Goal: Transaction & Acquisition: Purchase product/service

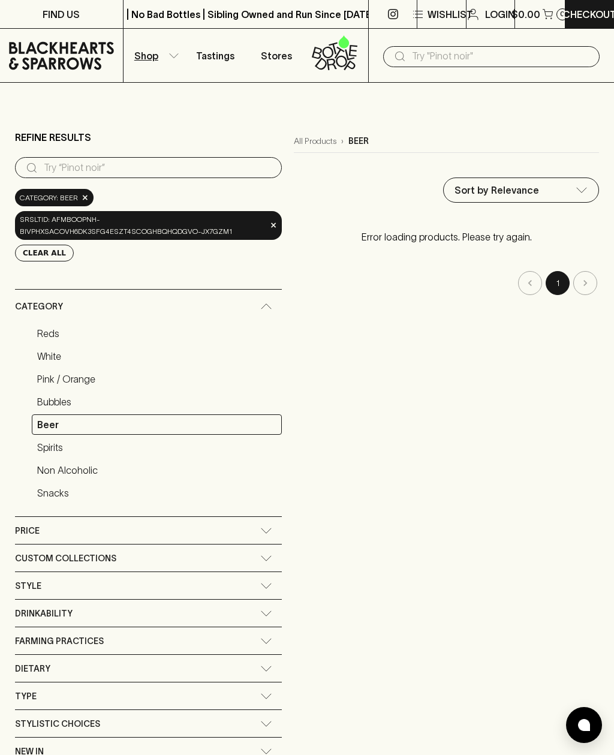
click at [272, 227] on span "×" at bounding box center [273, 225] width 7 height 13
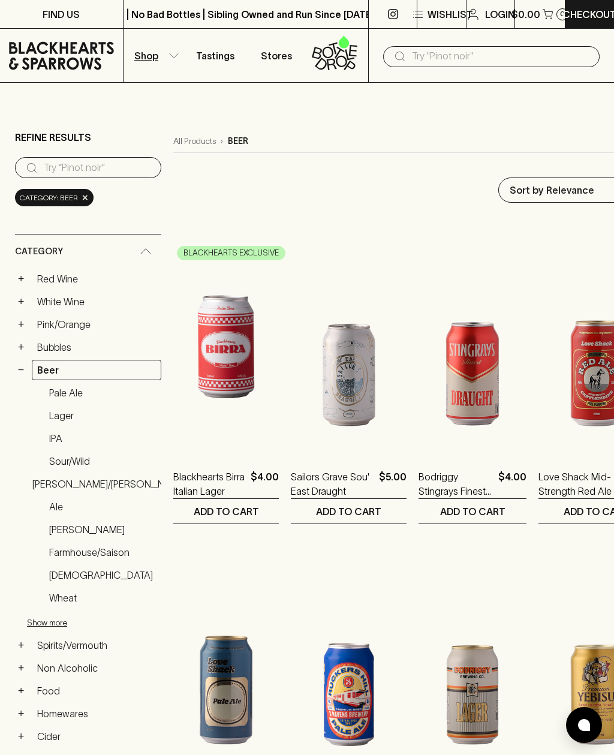
click at [59, 501] on link "Ale" at bounding box center [103, 507] width 118 height 20
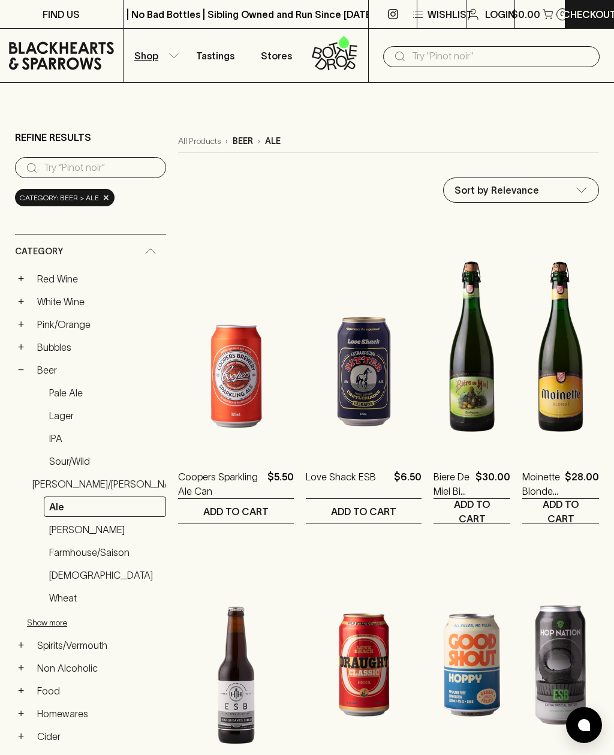
click at [52, 379] on link "Beer" at bounding box center [99, 370] width 134 height 20
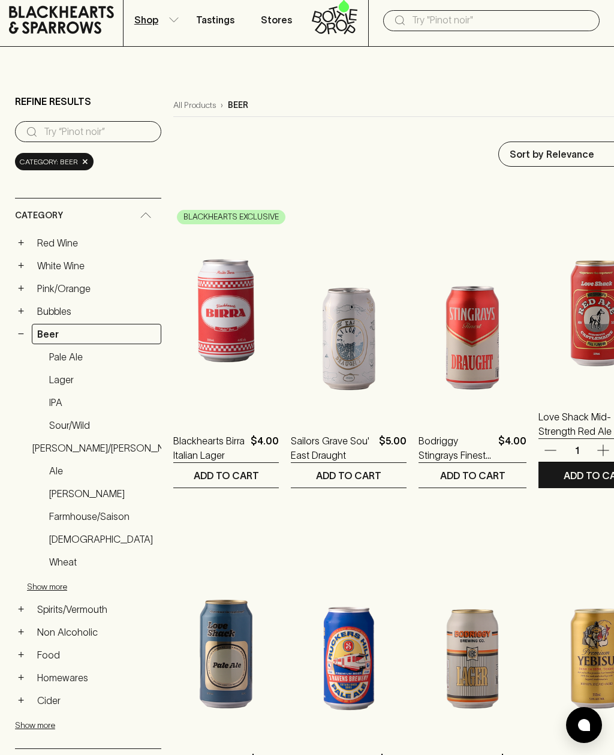
scroll to position [41, 0]
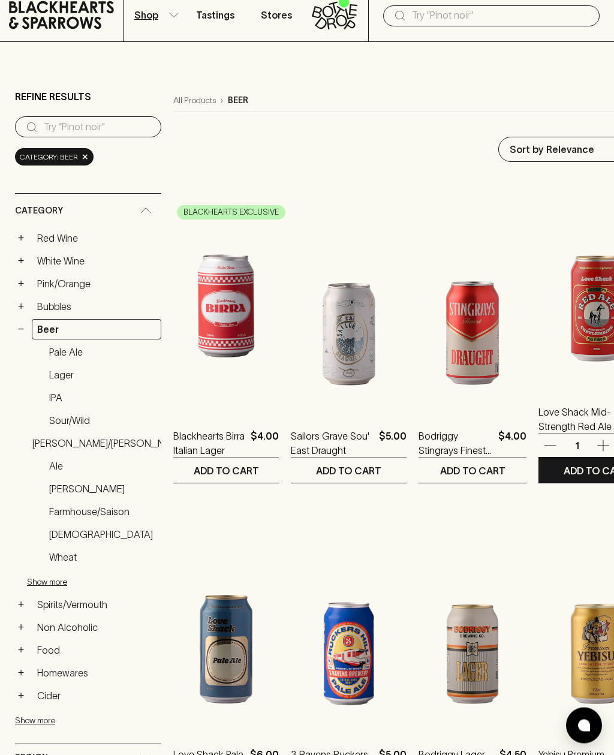
click at [596, 307] on img at bounding box center [597, 282] width 116 height 210
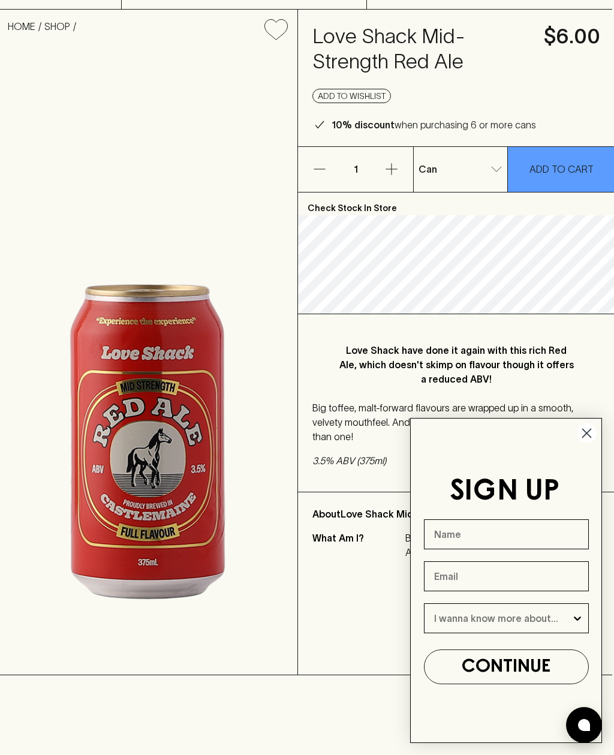
scroll to position [73, 2]
click at [487, 169] on body "FIND US | No Bad Bottles | Sibling Owned and Run Since [DATE] | No Bad Bottles …" at bounding box center [305, 712] width 614 height 1571
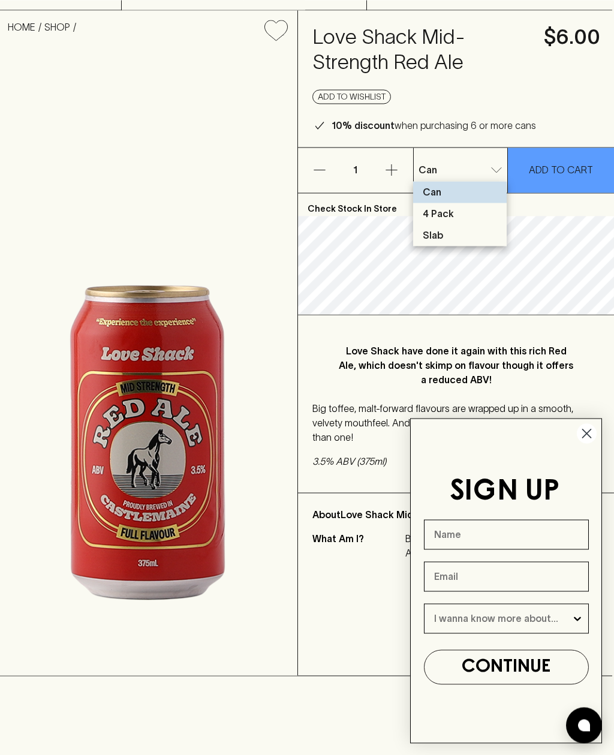
scroll to position [73, 2]
click at [495, 170] on div at bounding box center [307, 377] width 614 height 755
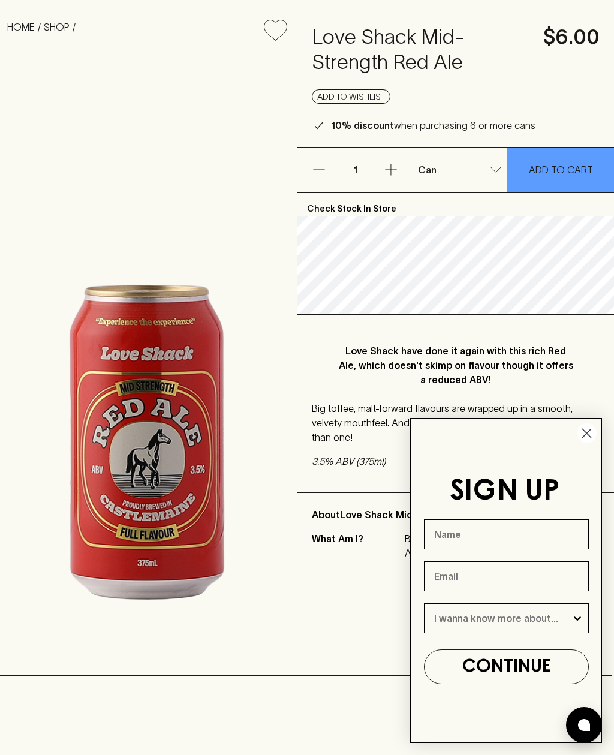
click at [490, 168] on body "FIND US | No Bad Bottles | Sibling Owned and Run Since [DATE] | No Bad Bottles …" at bounding box center [305, 712] width 614 height 1571
click at [448, 238] on li "Slab" at bounding box center [460, 235] width 94 height 22
type input "2"
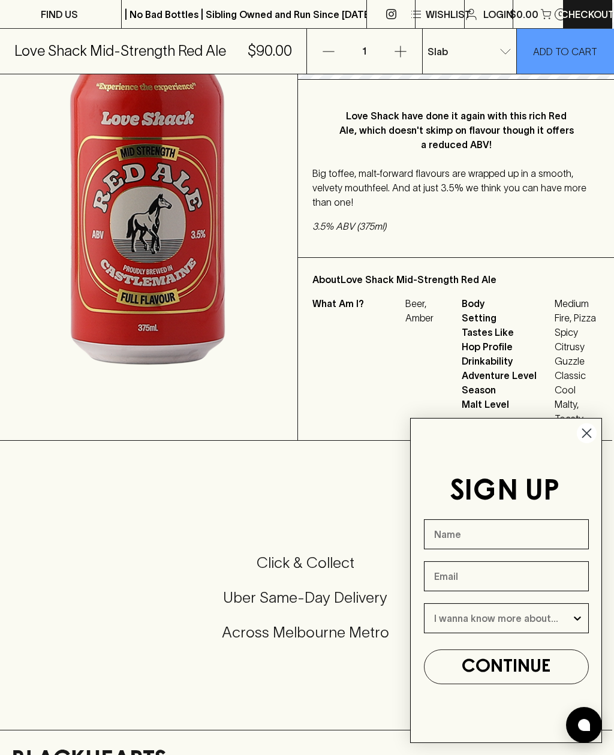
scroll to position [310, 2]
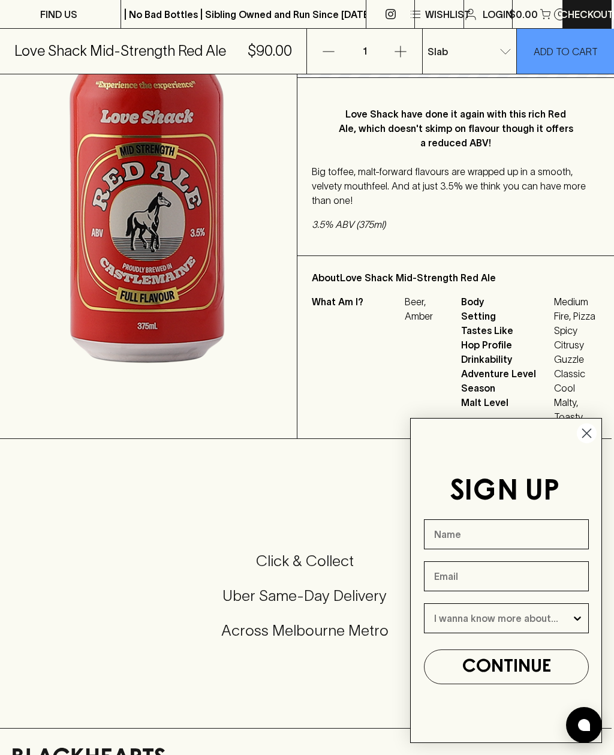
click at [591, 443] on circle "Close dialog" at bounding box center [587, 433] width 20 height 20
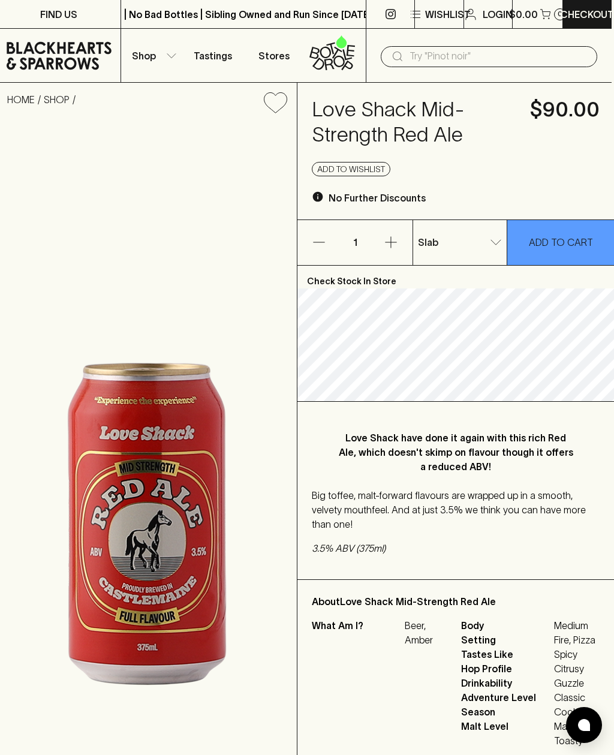
scroll to position [0, 2]
click at [566, 239] on p "ADD TO CART" at bounding box center [562, 242] width 64 height 14
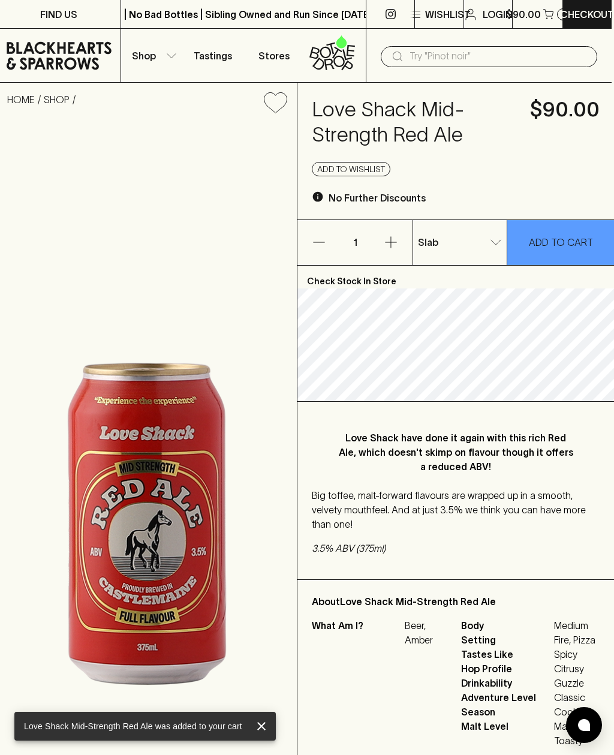
click at [591, 18] on p "Checkout" at bounding box center [587, 14] width 54 height 14
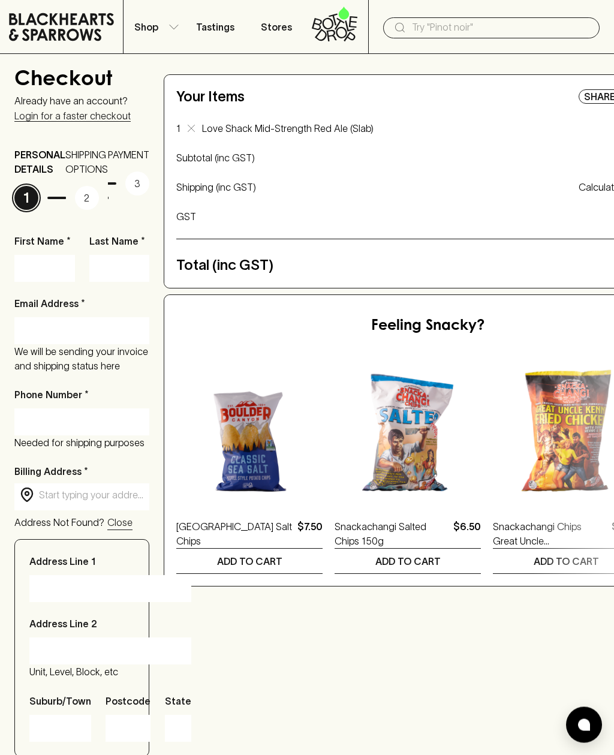
scroll to position [29, 0]
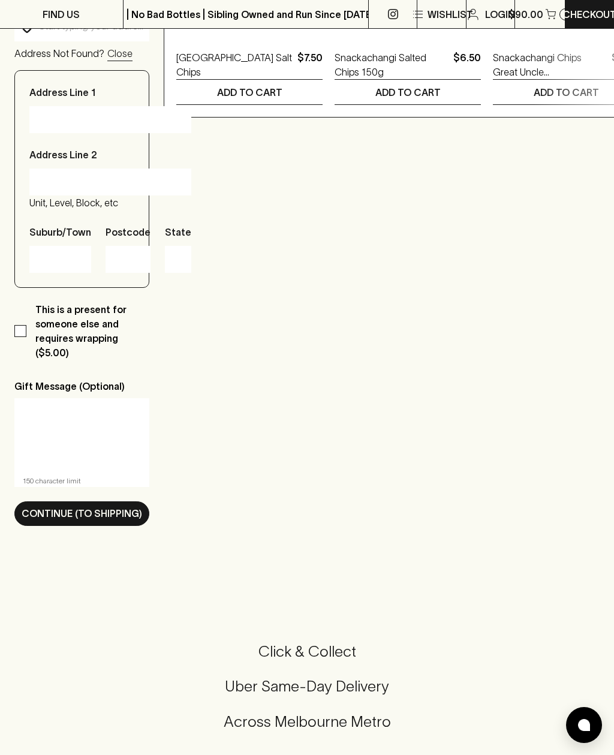
click at [118, 519] on p "Continue (To Shipping)" at bounding box center [82, 513] width 121 height 14
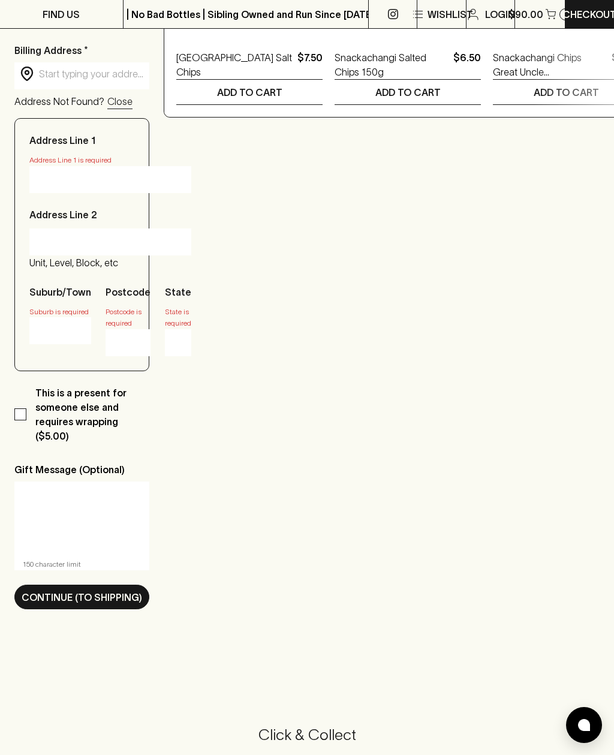
scroll to position [20, 0]
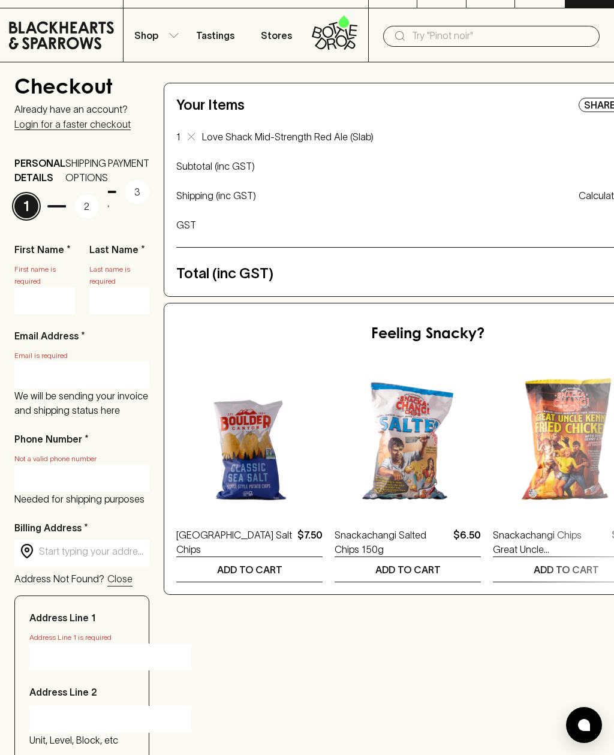
click at [43, 294] on input "First Name *" at bounding box center [44, 300] width 43 height 19
type input "[PERSON_NAME]"
click at [121, 293] on input "Last Name *" at bounding box center [119, 300] width 43 height 19
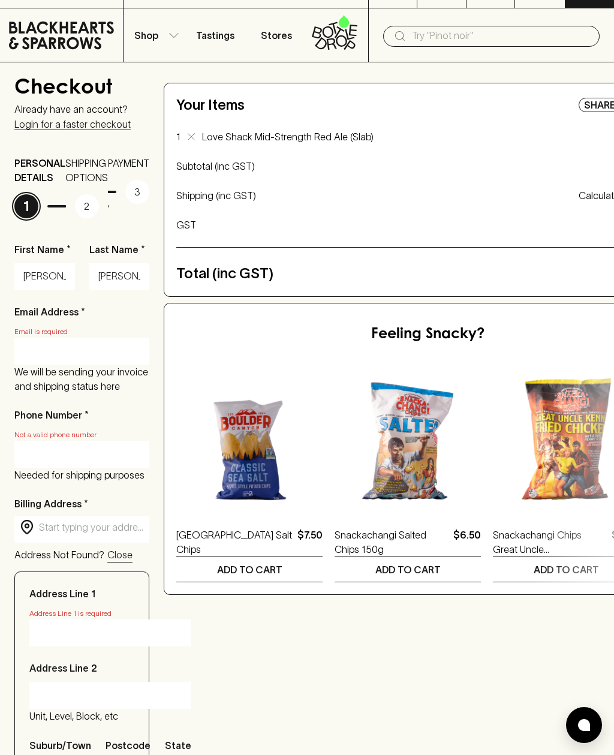
type input "[PERSON_NAME]"
click at [122, 359] on input "Email Address *" at bounding box center [81, 350] width 117 height 19
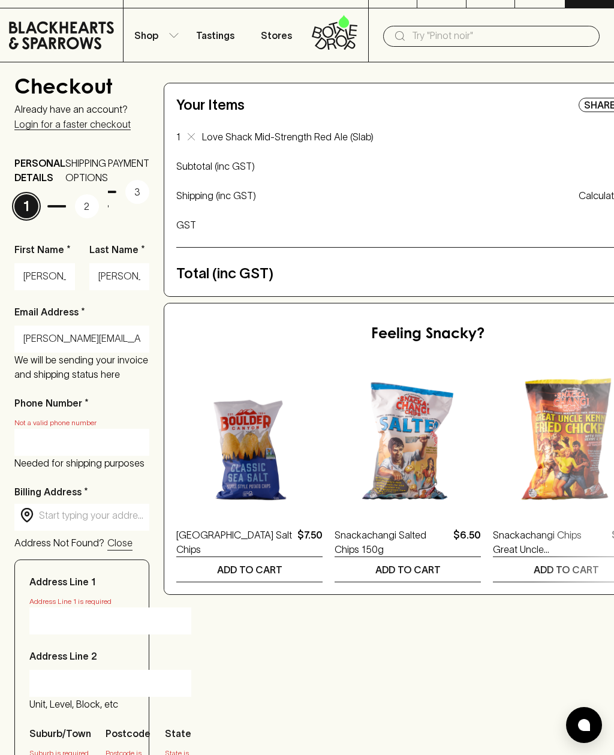
type input "[PERSON_NAME][EMAIL_ADDRESS][PERSON_NAME][DOMAIN_NAME]"
click at [49, 441] on input "Phone Number *" at bounding box center [81, 441] width 117 height 19
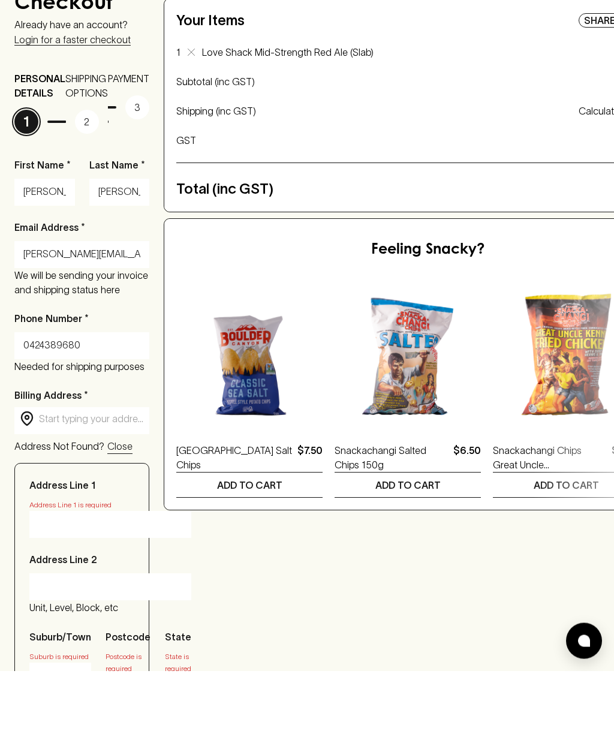
type input "0424389680"
click at [118, 497] on input "text" at bounding box center [91, 504] width 105 height 14
click at [73, 497] on input "text" at bounding box center [91, 504] width 105 height 14
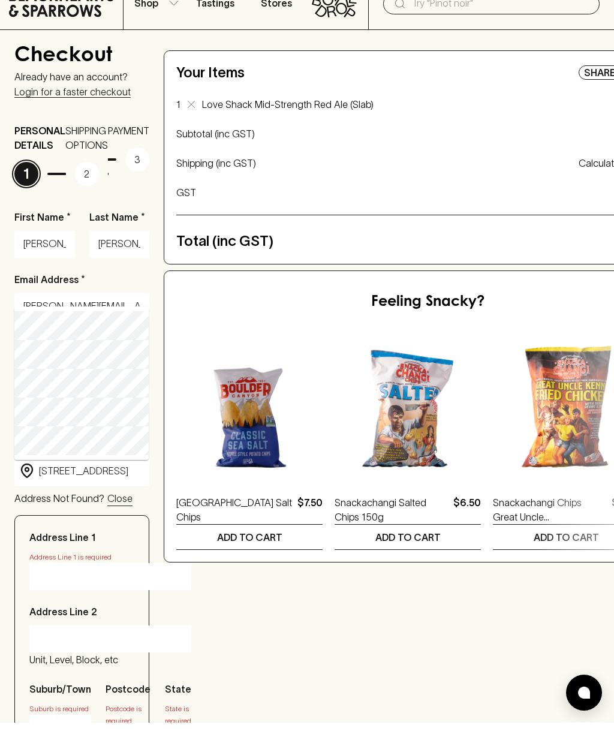
type input "[STREET_ADDRESS]"
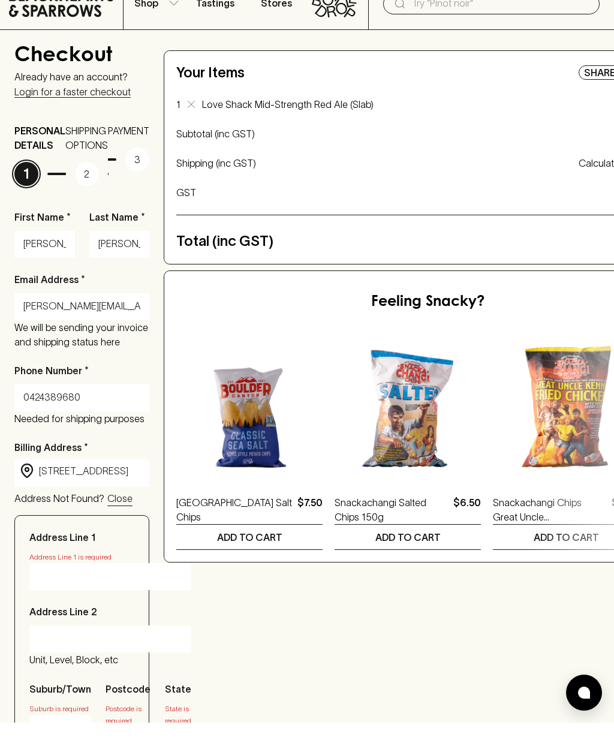
type input "[STREET_ADDRESS]"
type input "Toorak"
type input "3142"
type input "Victoria"
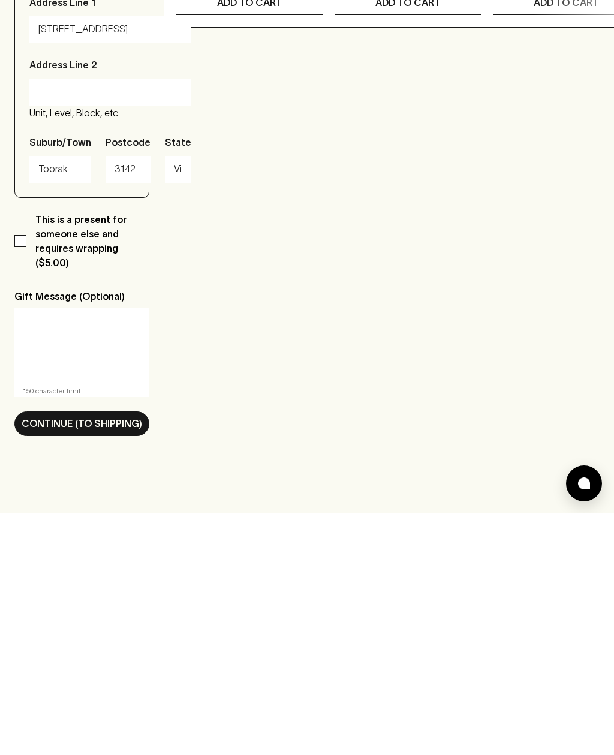
scroll to position [348, 0]
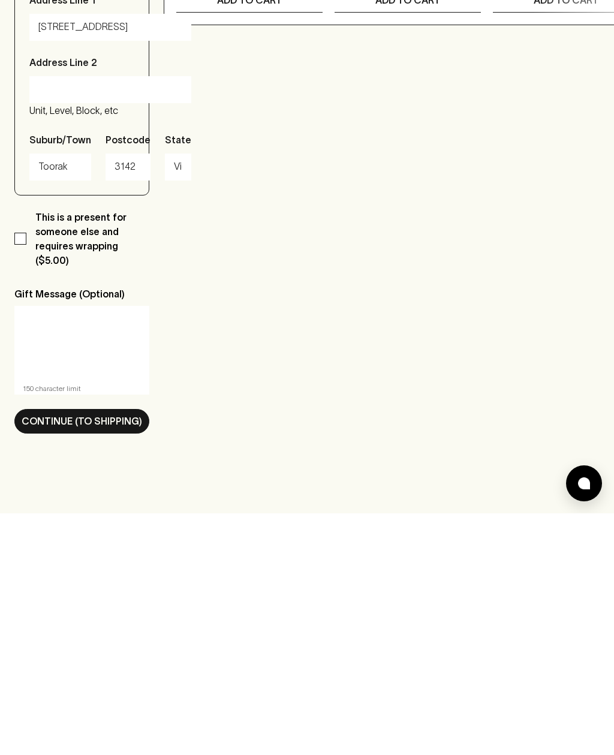
click at [115, 656] on p "Continue (To Shipping)" at bounding box center [82, 663] width 121 height 14
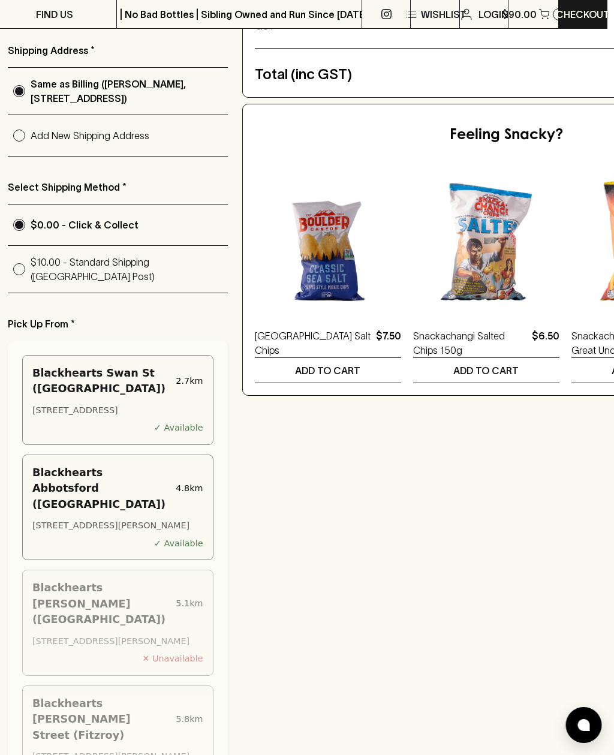
scroll to position [220, 7]
click at [79, 397] on div "Blackhearts Swan St ([GEOGRAPHIC_DATA])" at bounding box center [101, 381] width 139 height 32
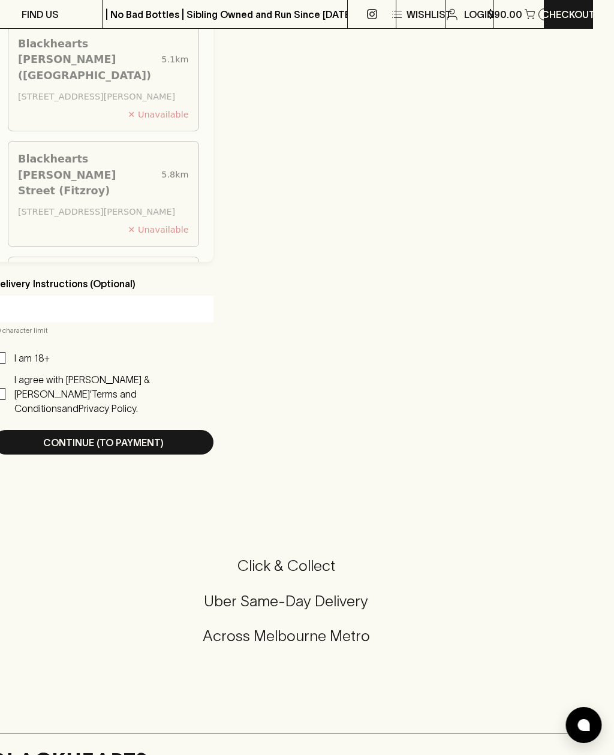
scroll to position [751, 0]
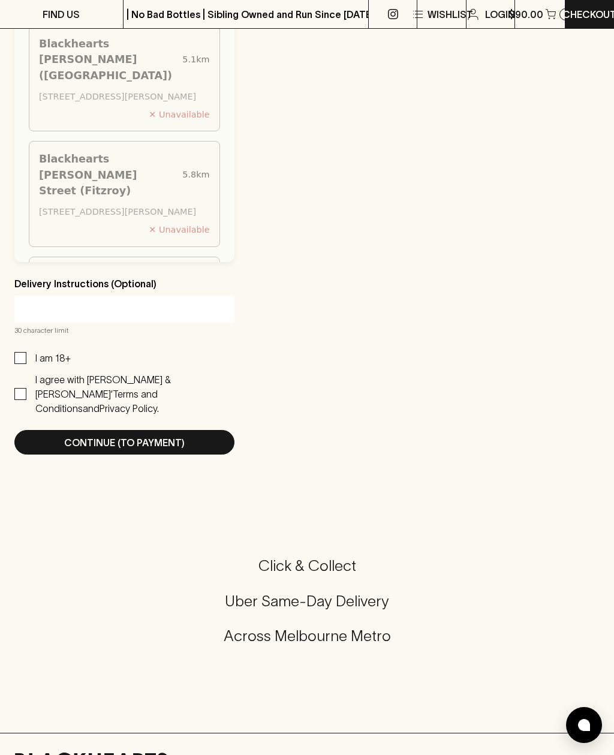
click at [20, 364] on input "I am 18+" at bounding box center [20, 358] width 12 height 12
checkbox input "true"
click at [16, 400] on input "I agree with [PERSON_NAME] & [PERSON_NAME]’ Terms and Conditions and Privacy Po…" at bounding box center [20, 394] width 12 height 12
checkbox input "true"
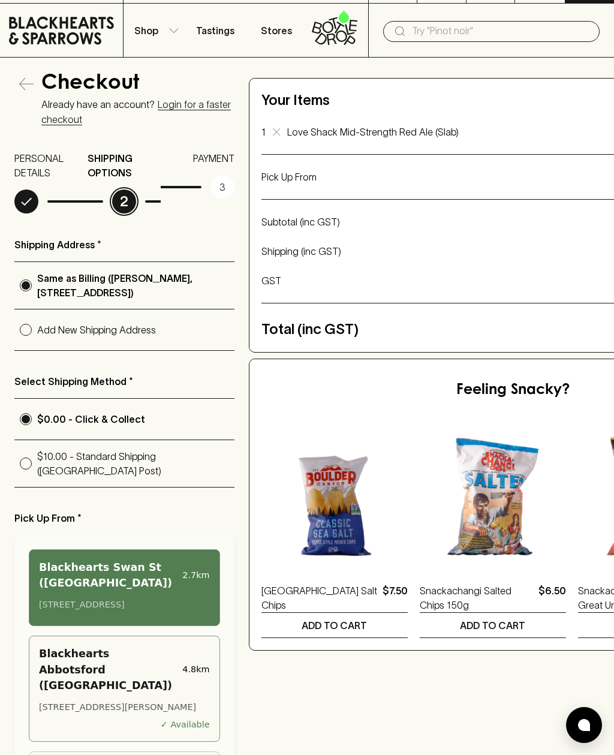
scroll to position [0, 0]
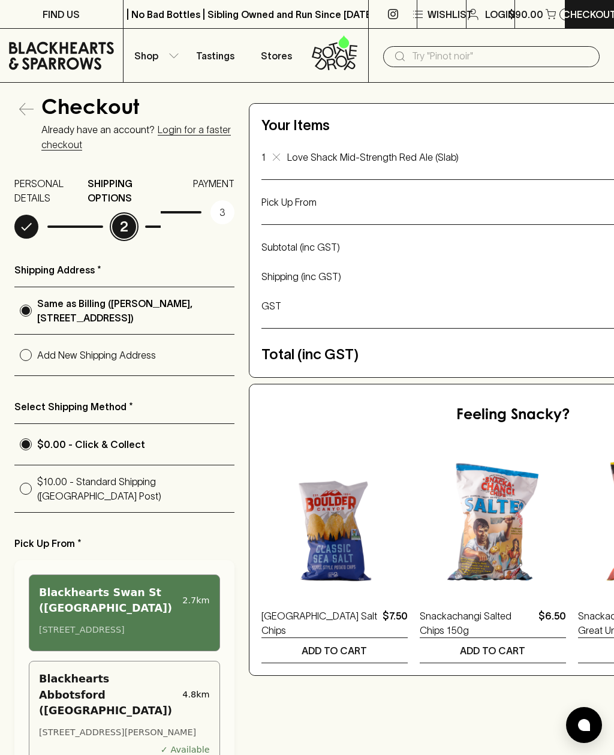
click at [480, 53] on input "text" at bounding box center [501, 56] width 178 height 19
click at [461, 55] on input "text" at bounding box center [501, 56] width 178 height 19
type input "dappled"
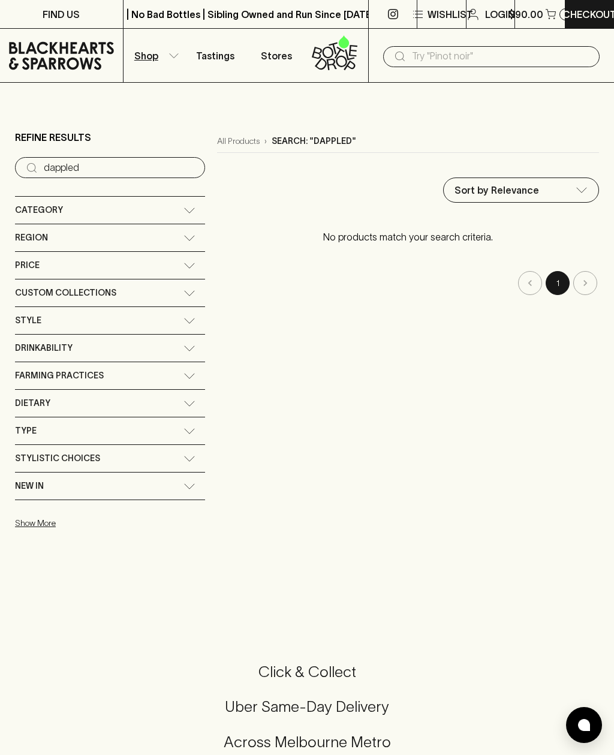
click at [583, 17] on p "Checkout" at bounding box center [590, 14] width 54 height 14
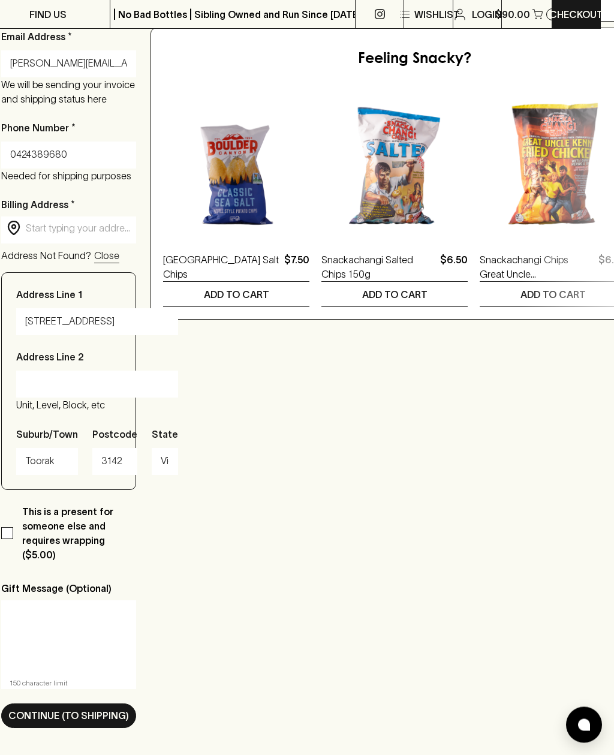
scroll to position [331, 13]
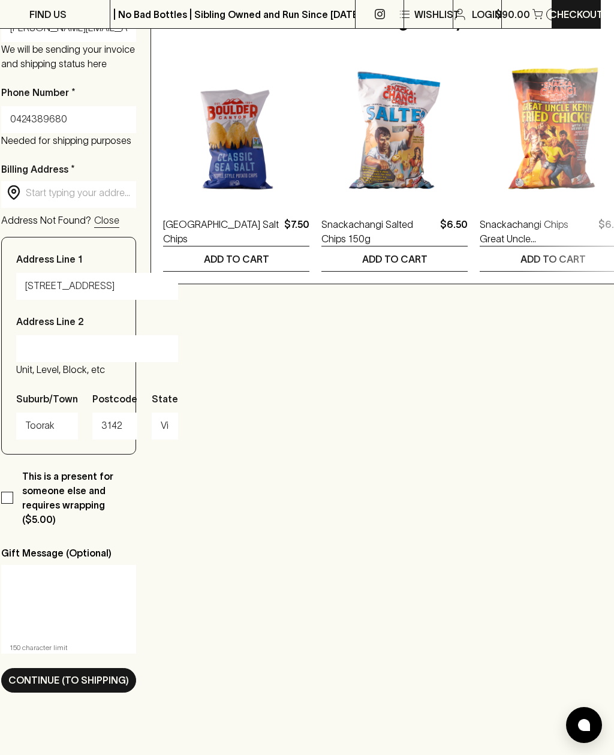
click at [97, 685] on p "Continue (To Shipping)" at bounding box center [68, 680] width 121 height 14
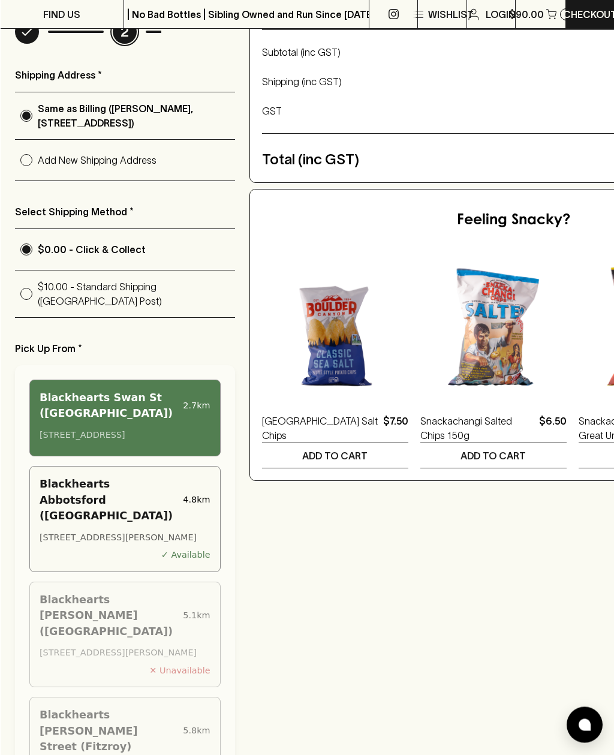
scroll to position [218, 0]
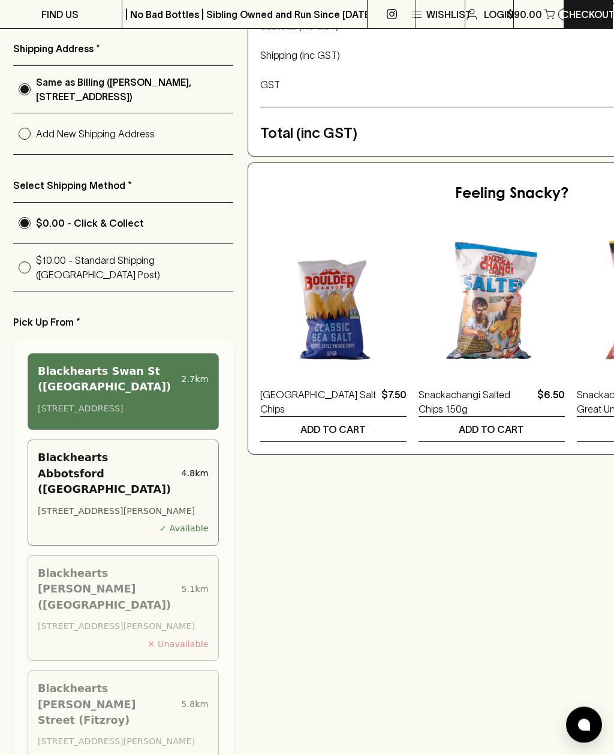
click at [79, 396] on div "Blackhearts Swan St ([GEOGRAPHIC_DATA])" at bounding box center [107, 380] width 139 height 32
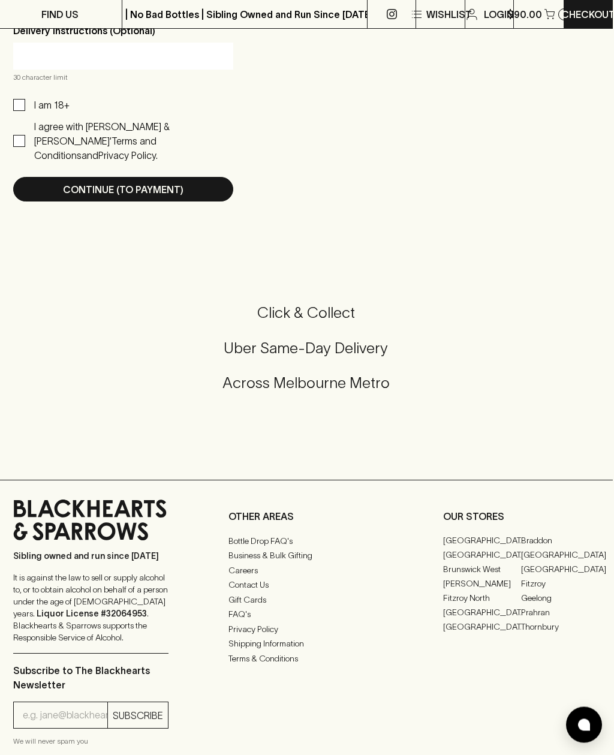
scroll to position [1034, 1]
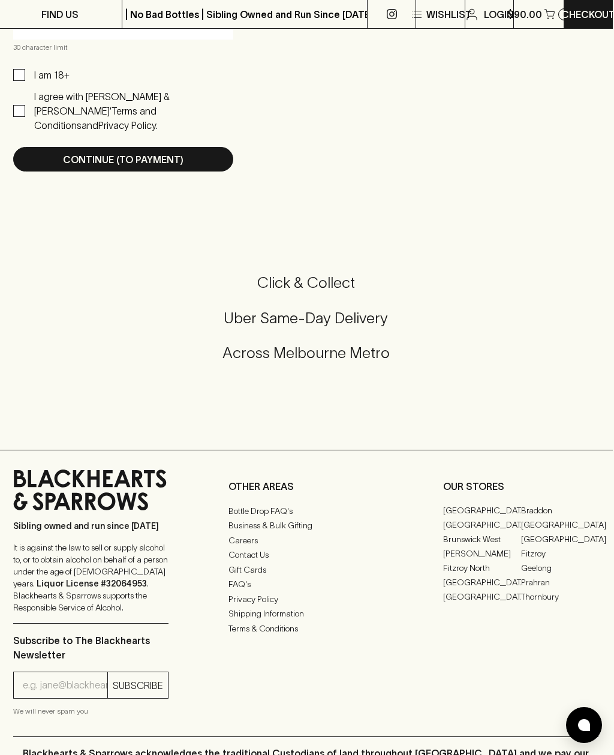
click at [17, 81] on input "I am 18+" at bounding box center [19, 75] width 12 height 12
checkbox input "true"
click at [16, 117] on input "I agree with [PERSON_NAME] & [PERSON_NAME]’ Terms and Conditions and Privacy Po…" at bounding box center [19, 111] width 12 height 12
checkbox input "true"
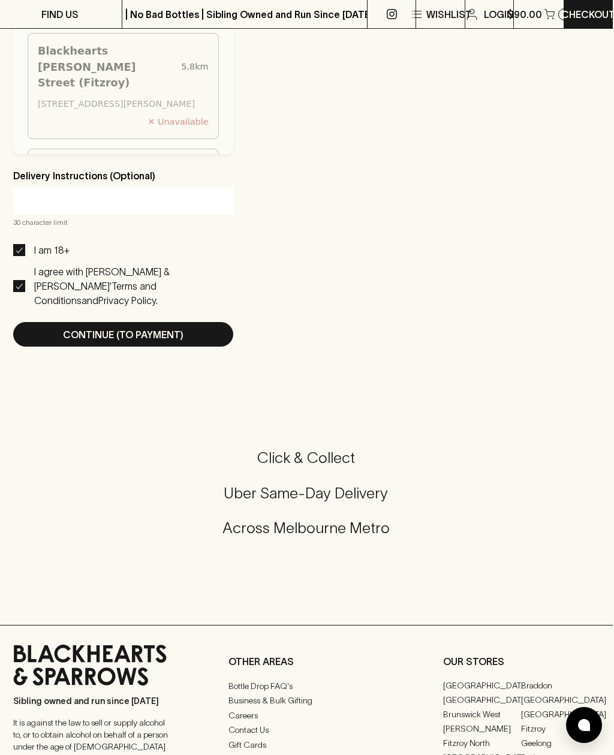
scroll to position [868, 1]
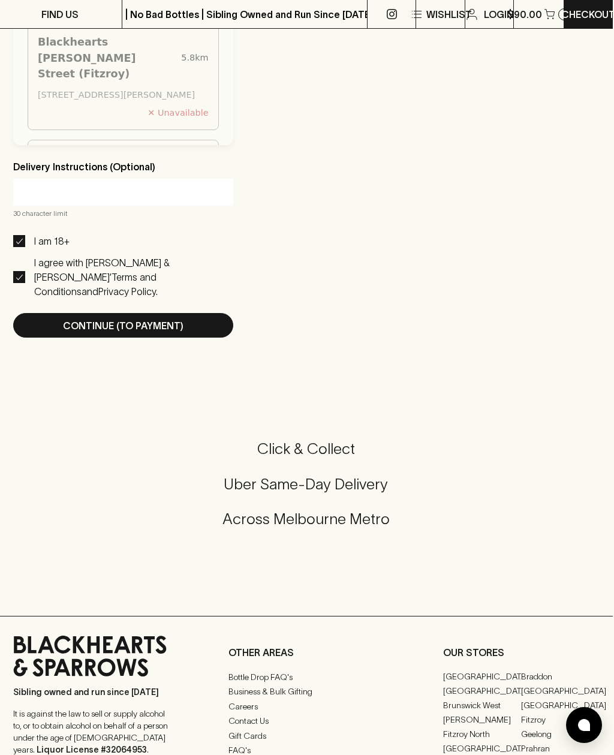
click at [113, 333] on p "Continue (To Payment)" at bounding box center [123, 326] width 121 height 14
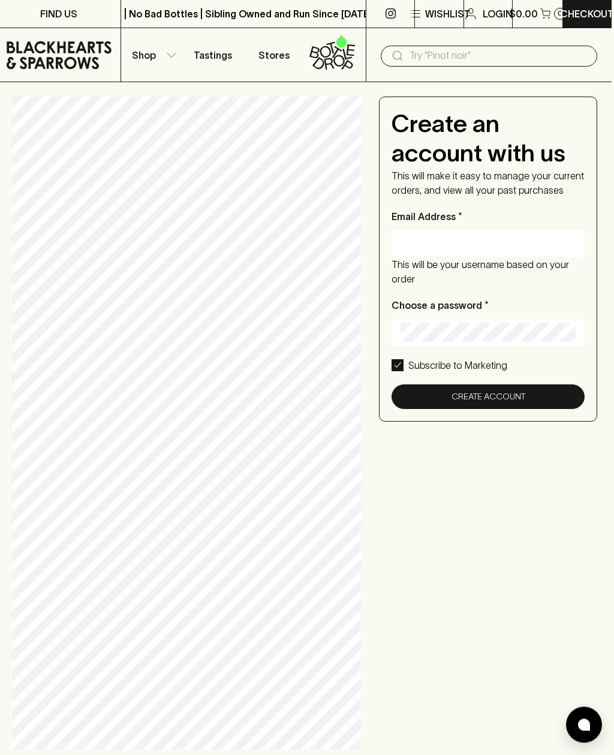
scroll to position [0, 2]
